Goal: Find contact information: Find contact information

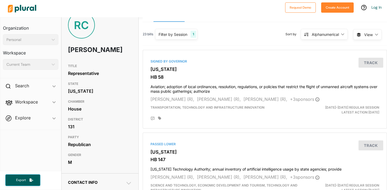
scroll to position [12, 0]
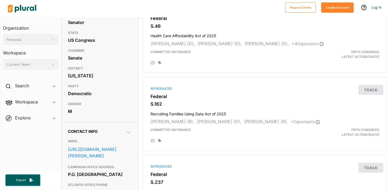
scroll to position [74, 0]
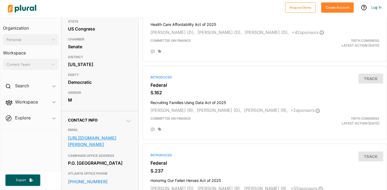
click at [81, 136] on link "https://www.ossoff.senate.gov/contact-us/" at bounding box center [100, 141] width 64 height 15
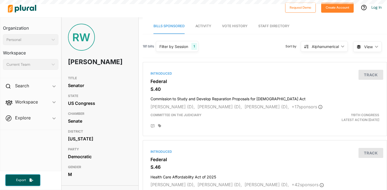
click at [105, 143] on div "[US_STATE]" at bounding box center [100, 138] width 64 height 8
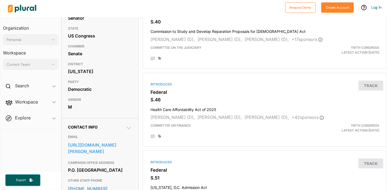
scroll to position [68, 0]
click at [94, 155] on link "[URL][DOMAIN_NAME][PERSON_NAME]" at bounding box center [100, 147] width 64 height 15
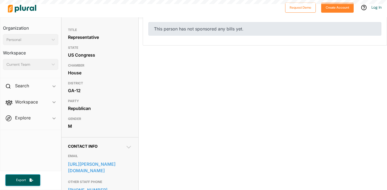
scroll to position [49, 0]
click at [97, 165] on link "https://allen.house.gov/contact/" at bounding box center [100, 166] width 64 height 15
